Goal: Browse casually

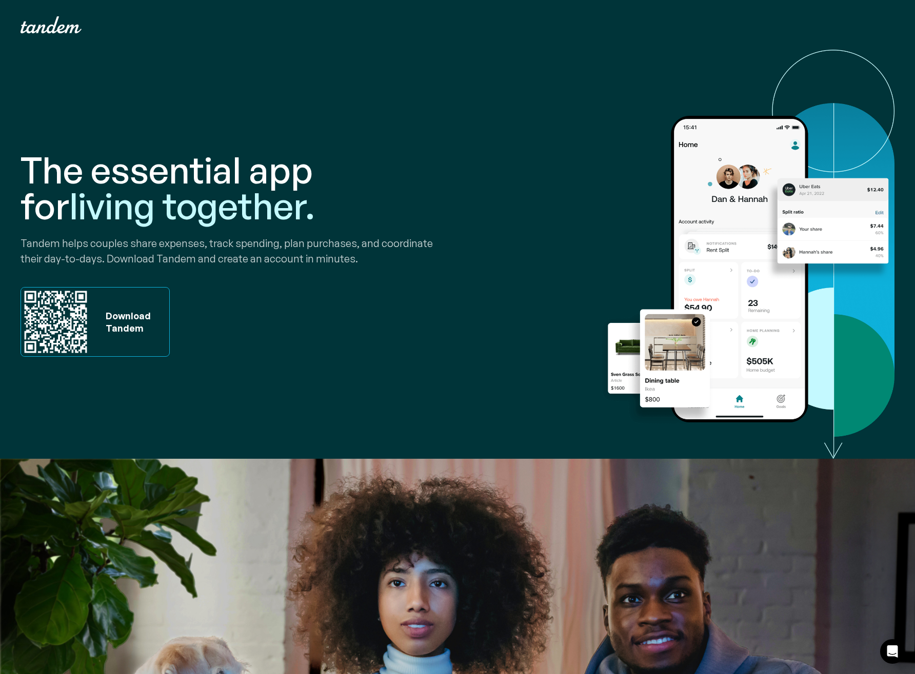
click at [574, 127] on div "The essential app for living together. Tandem helps couples share expenses, tra…" at bounding box center [458, 254] width 874 height 409
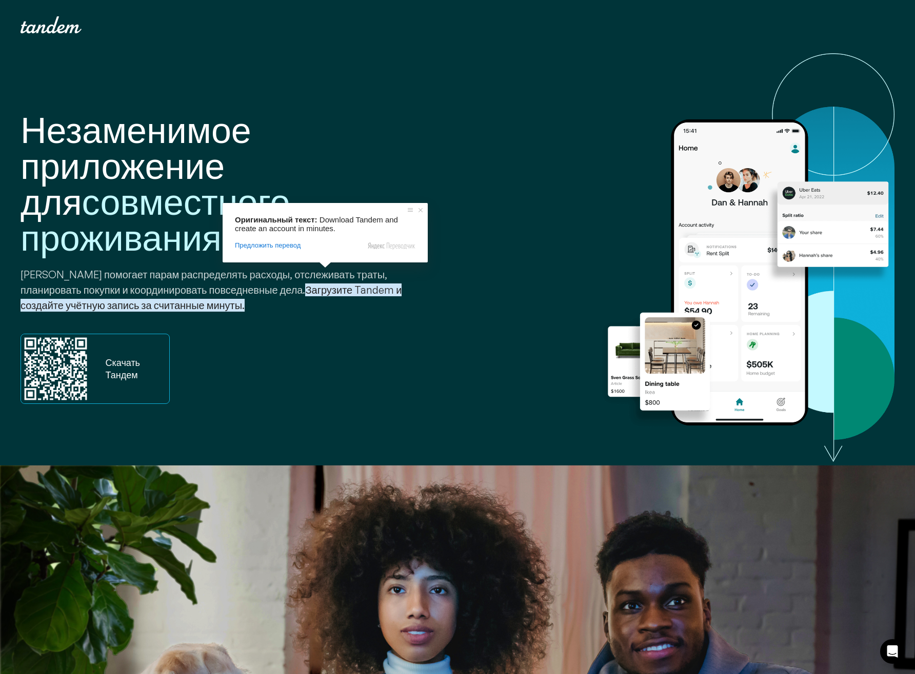
click at [516, 272] on div "Незаменимое приложение для совместного проживания [PERSON_NAME] помогает парам …" at bounding box center [458, 258] width 874 height 416
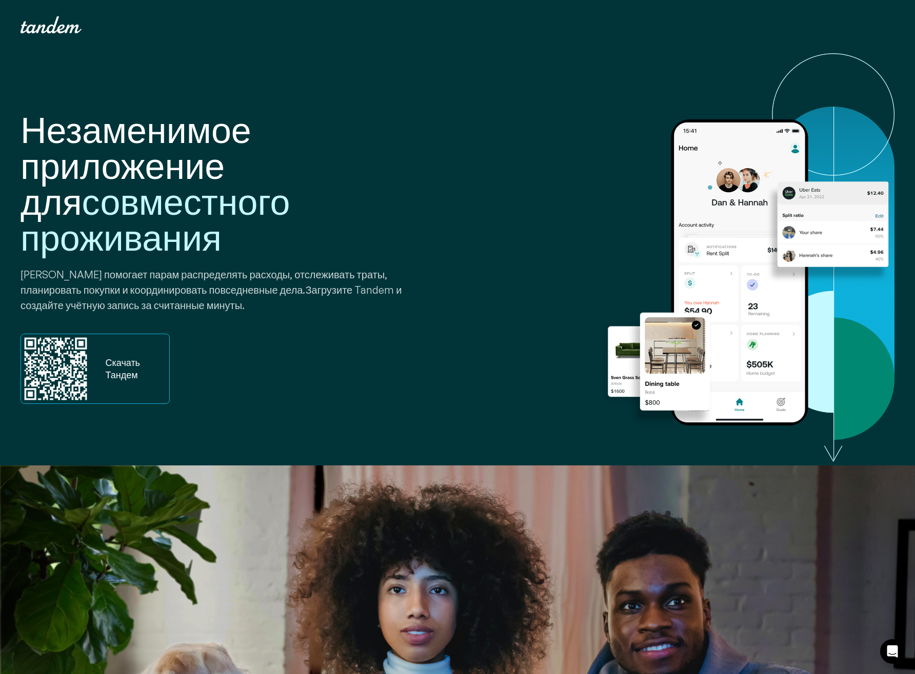
click at [57, 28] on img "Главная" at bounding box center [51, 24] width 61 height 17
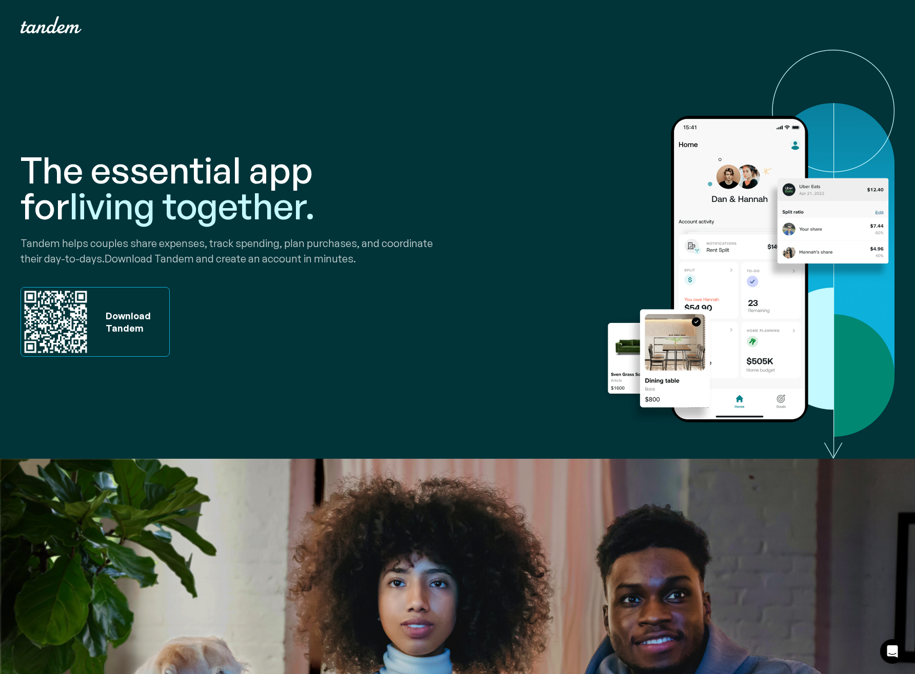
click at [584, 101] on div "The essential app for living together. Tandem helps couples share expenses, tra…" at bounding box center [458, 254] width 874 height 409
